Goal: Task Accomplishment & Management: Manage account settings

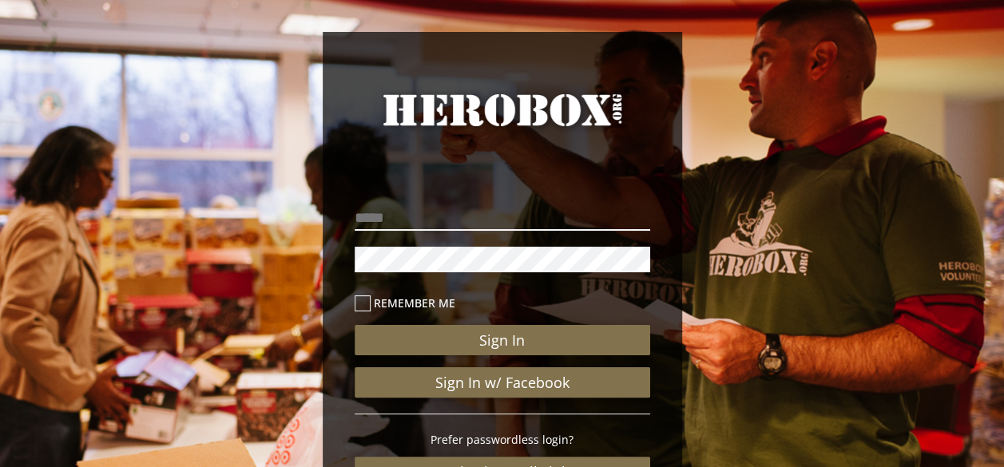
click at [482, 224] on input "email" at bounding box center [502, 218] width 295 height 26
type input "**********"
click at [355, 325] on button "Sign In" at bounding box center [502, 340] width 295 height 30
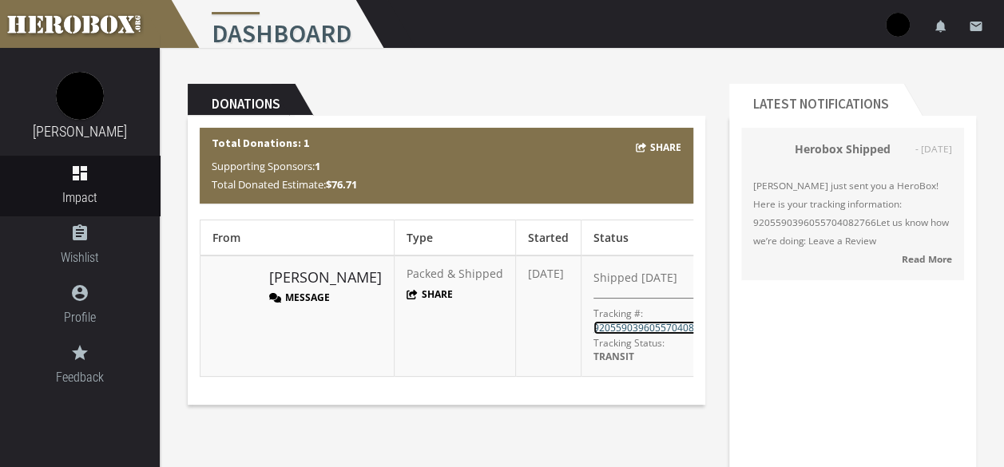
click at [604, 321] on link "9205590396055704082766" at bounding box center [654, 328] width 123 height 14
click at [318, 299] on button "Message" at bounding box center [299, 298] width 61 height 14
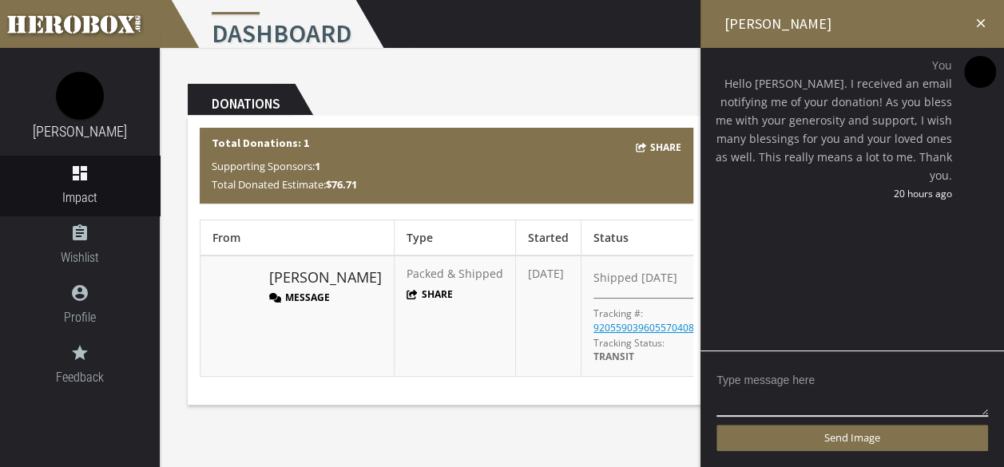
click at [986, 22] on icon "close" at bounding box center [980, 23] width 14 height 14
